Goal: Information Seeking & Learning: Learn about a topic

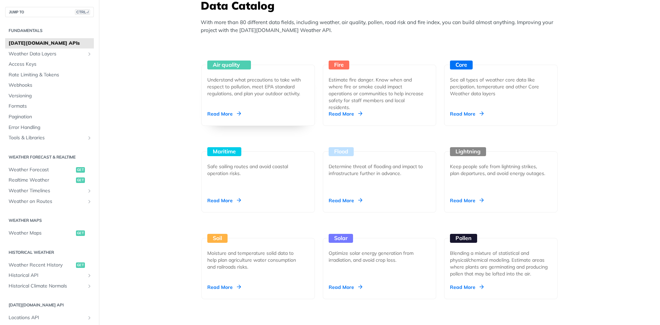
scroll to position [618, 0]
click at [255, 94] on div "Understand what precautions to take with respect to pollution, meet EPA standar…" at bounding box center [255, 86] width 96 height 21
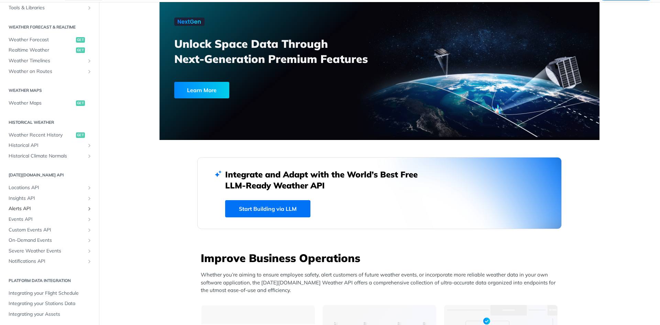
scroll to position [35, 0]
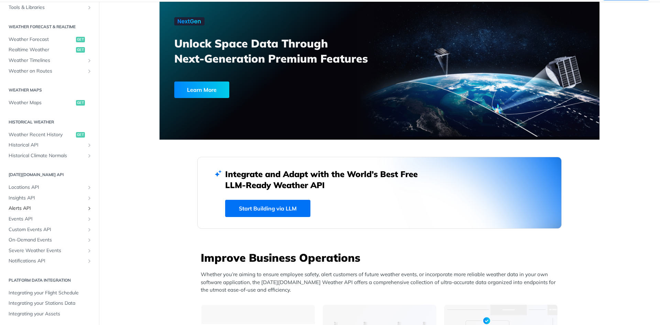
click at [44, 206] on span "Alerts API" at bounding box center [47, 208] width 76 height 7
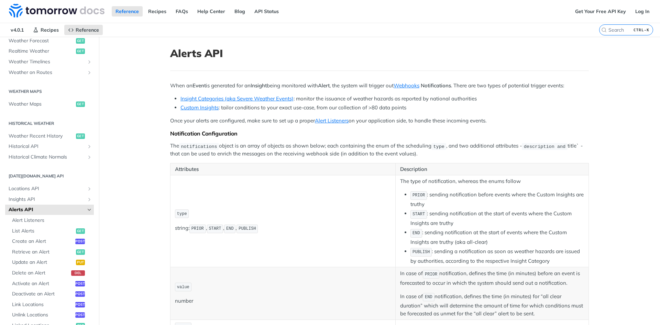
scroll to position [166, 0]
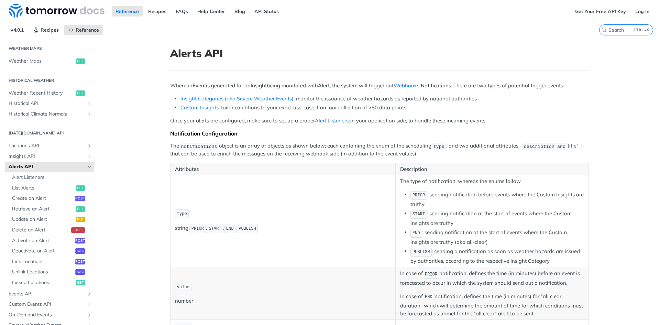
click at [444, 199] on li "PRIOR : sending notification before events where the Custom Insights are truthy" at bounding box center [496, 199] width 173 height 18
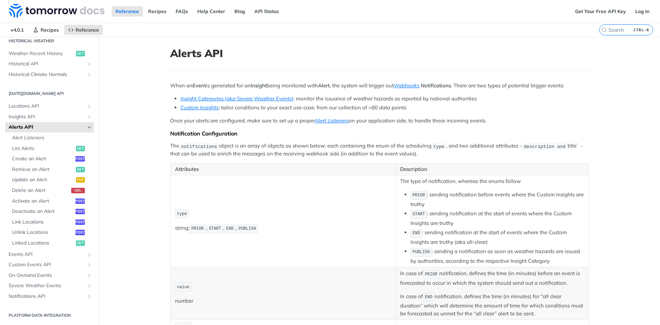
scroll to position [0, 0]
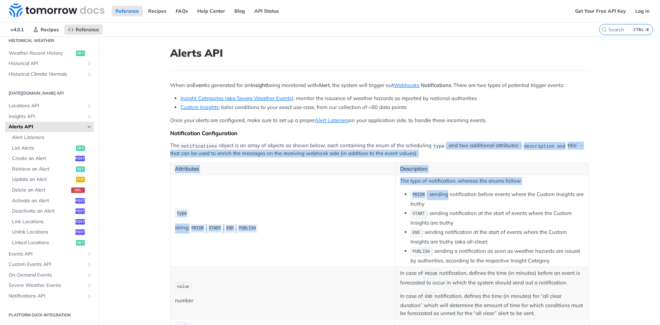
drag, startPoint x: 444, startPoint y: 198, endPoint x: 443, endPoint y: 144, distance: 54.3
click at [443, 144] on p "The notifications object is an array of objects as shown below; each containing…" at bounding box center [379, 150] width 418 height 16
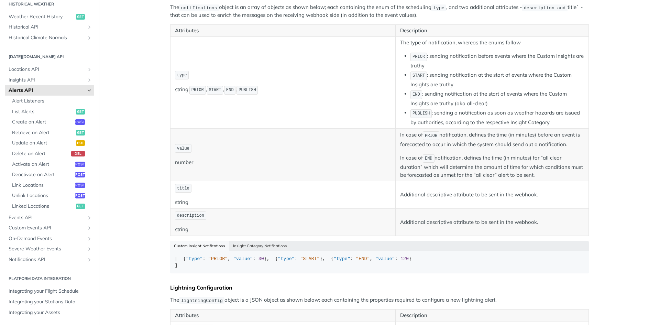
scroll to position [138, 0]
click at [71, 83] on span "Insights API" at bounding box center [47, 80] width 76 height 7
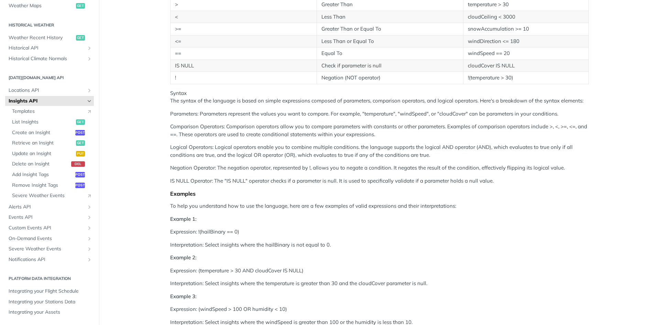
scroll to position [240, 0]
click at [87, 218] on icon "Show subpages for Events API" at bounding box center [89, 216] width 5 height 5
click at [87, 204] on icon "Show subpages for Alerts API" at bounding box center [89, 206] width 5 height 5
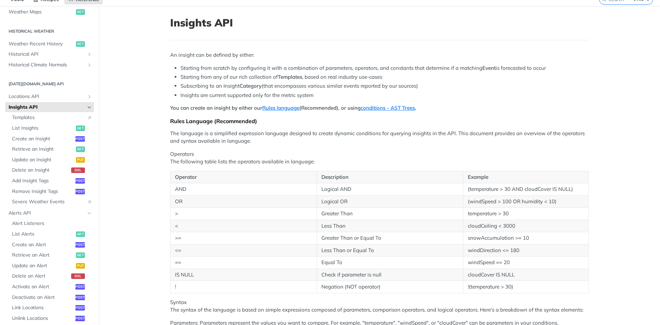
scroll to position [31, 0]
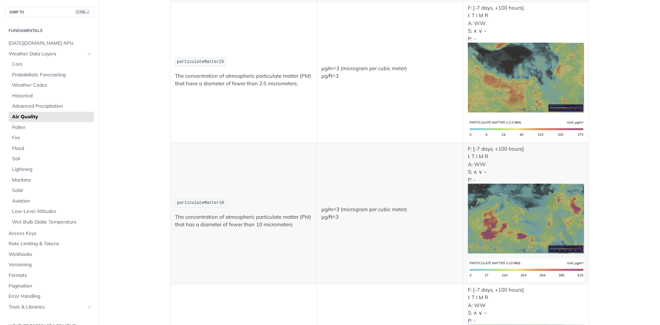
scroll to position [134, 0]
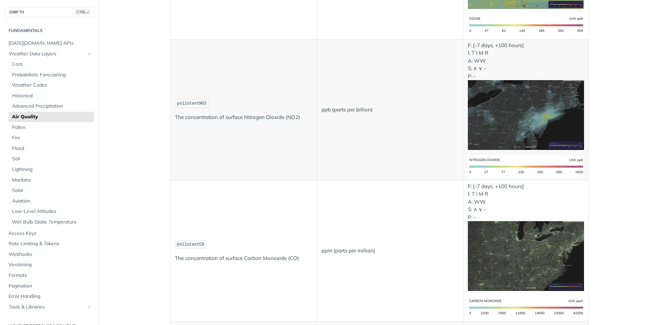
scroll to position [510, 0]
